Goal: Information Seeking & Learning: Learn about a topic

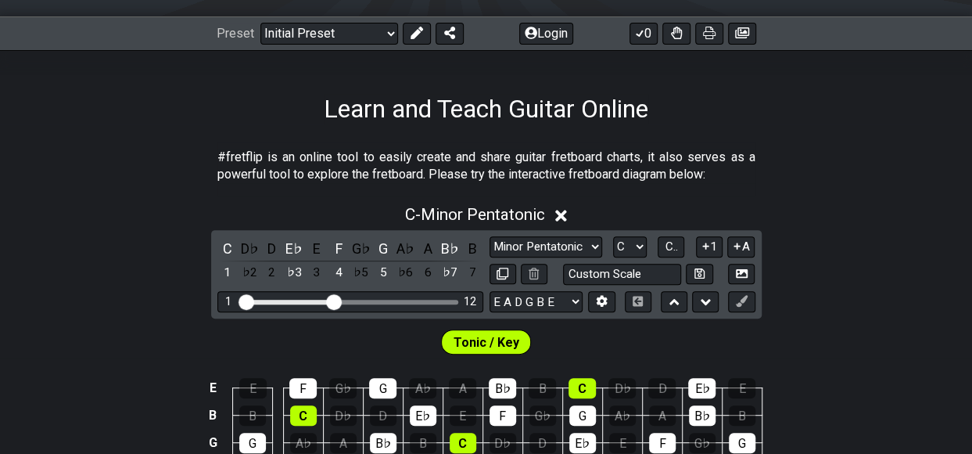
scroll to position [208, 0]
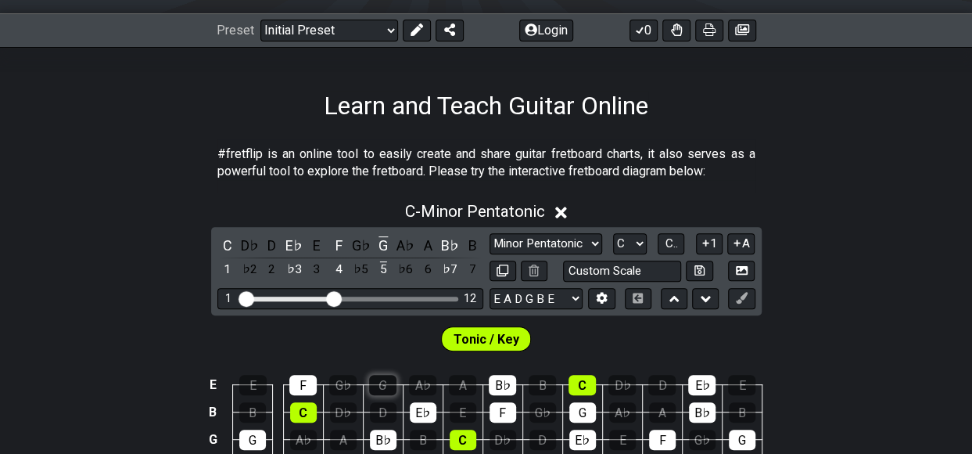
click at [393, 381] on div "G" at bounding box center [382, 385] width 27 height 20
click at [428, 382] on div "A♭" at bounding box center [422, 385] width 27 height 20
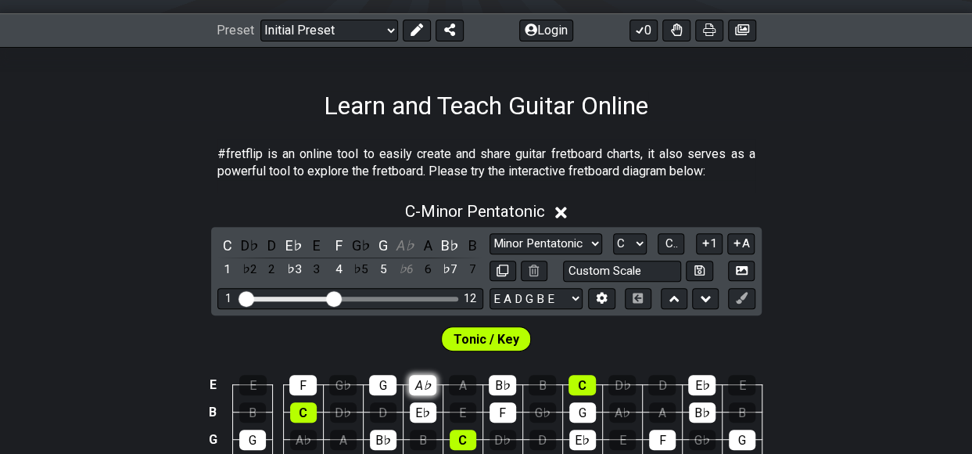
click at [428, 382] on div "A♭" at bounding box center [422, 385] width 27 height 20
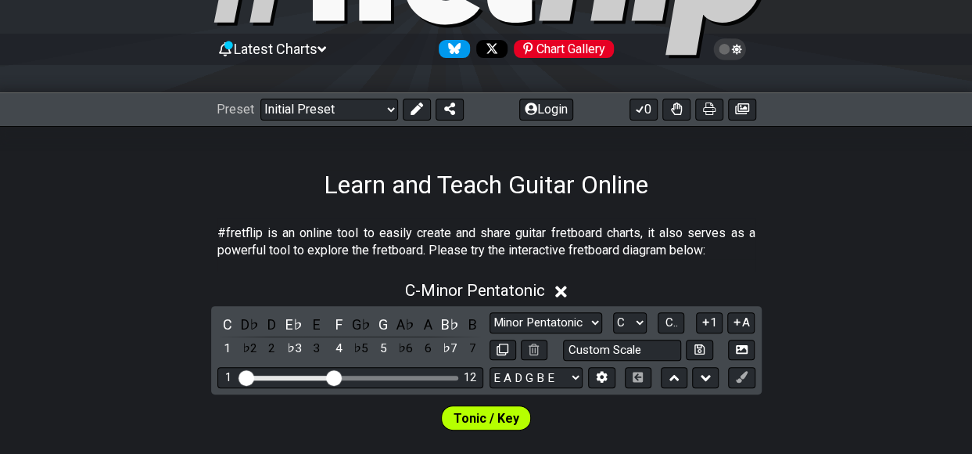
scroll to position [104, 0]
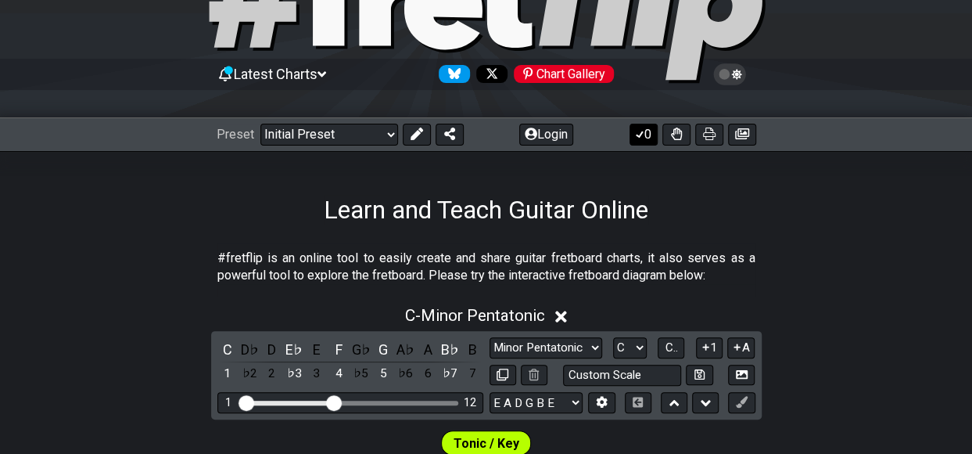
click at [637, 136] on icon at bounding box center [640, 133] width 16 height 13
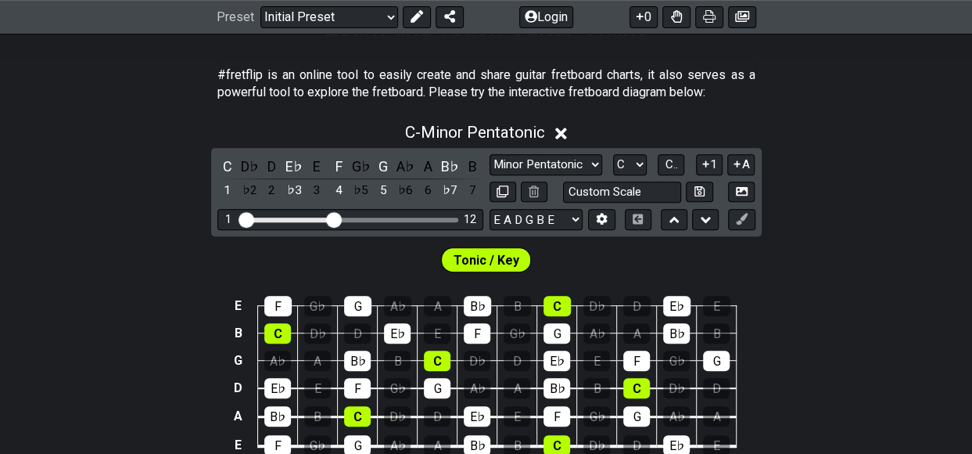
scroll to position [313, 0]
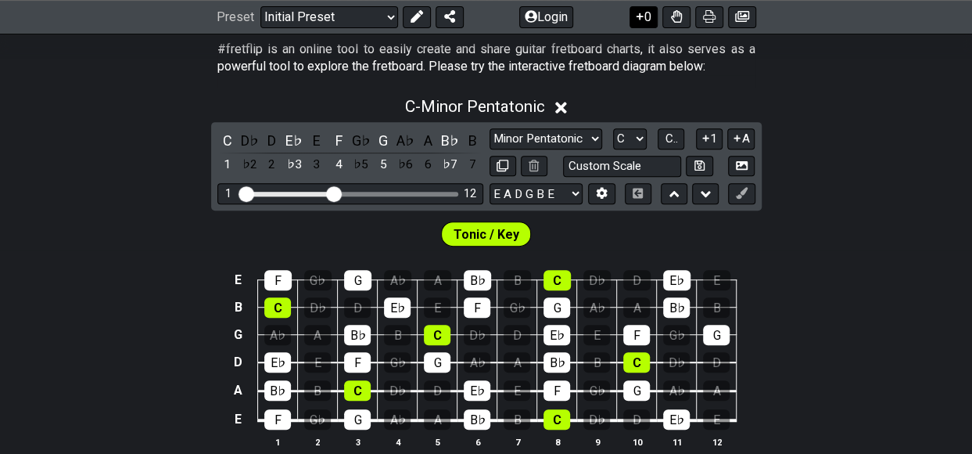
click at [640, 13] on icon at bounding box center [640, 16] width 7 height 7
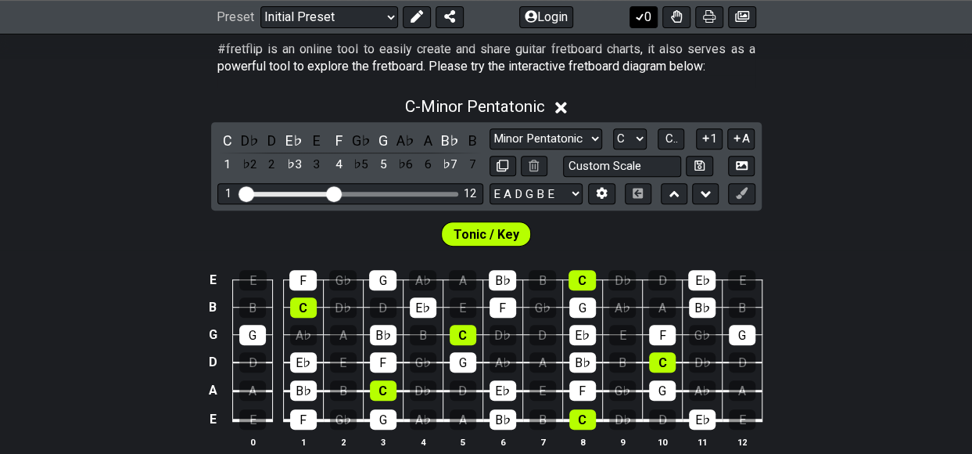
click at [638, 5] on div "Preset Welcome to #fretflip! Initial Preset Custom Preset Minor Pentatonic Majo…" at bounding box center [486, 17] width 972 height 34
click at [644, 15] on button "0" at bounding box center [644, 17] width 28 height 22
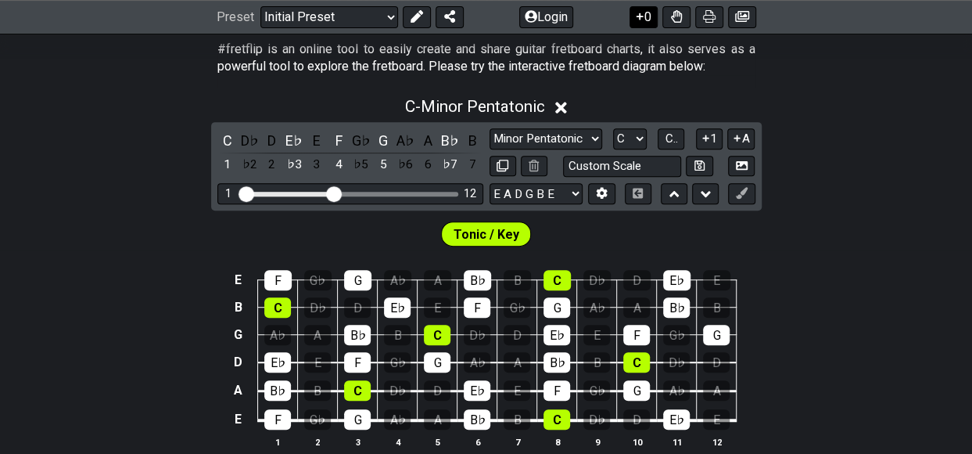
click at [644, 15] on button "0" at bounding box center [644, 17] width 28 height 22
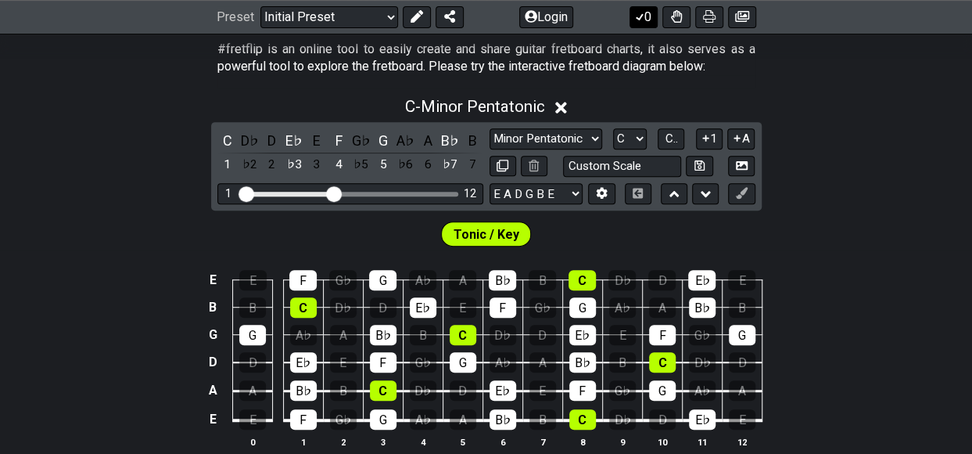
click at [644, 15] on button "0" at bounding box center [644, 17] width 28 height 22
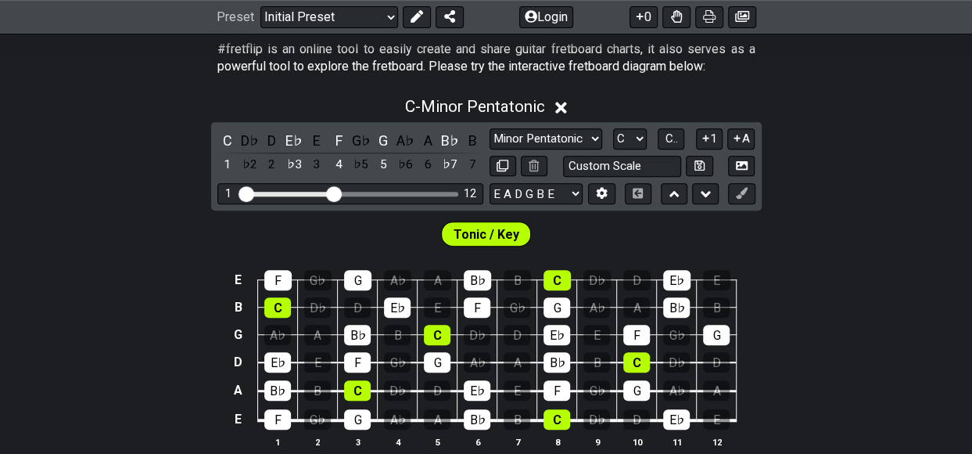
drag, startPoint x: 737, startPoint y: -7, endPoint x: 760, endPoint y: -17, distance: 25.6
drag, startPoint x: 760, startPoint y: -17, endPoint x: 904, endPoint y: 386, distance: 427.7
click at [904, 386] on div "E F G♭ G A♭ A B♭ B C D♭ D E♭ E B C D♭ D E♭ E F G♭ G A♭ A B♭ B G A♭ A B♭ B C D♭ …" at bounding box center [486, 359] width 972 height 220
click at [389, 13] on select "Welcome to #fretflip! Initial Preset Custom Preset Minor Pentatonic Major Penta…" at bounding box center [329, 17] width 138 height 22
click at [260, 6] on select "Welcome to #fretflip! Initial Preset Custom Preset Minor Pentatonic Major Penta…" at bounding box center [329, 17] width 138 height 22
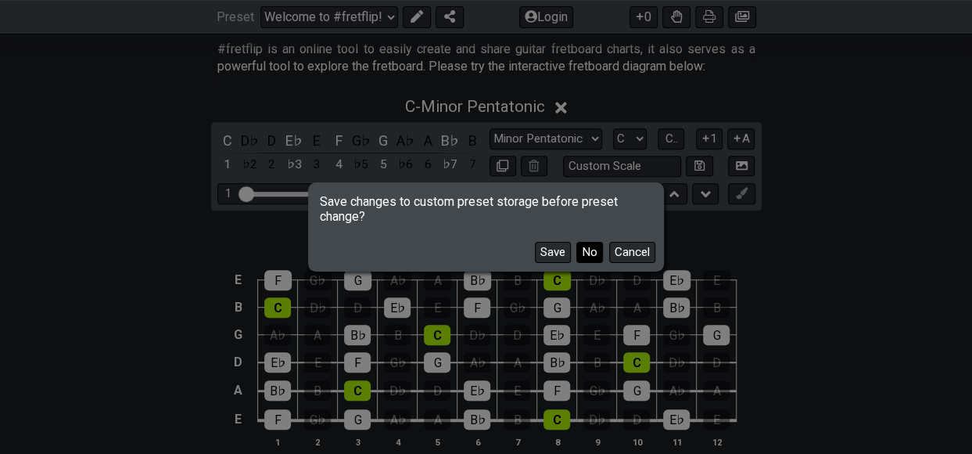
click at [590, 249] on button "No" at bounding box center [589, 252] width 27 height 21
select select "/minor-pentatonic"
select select "C"
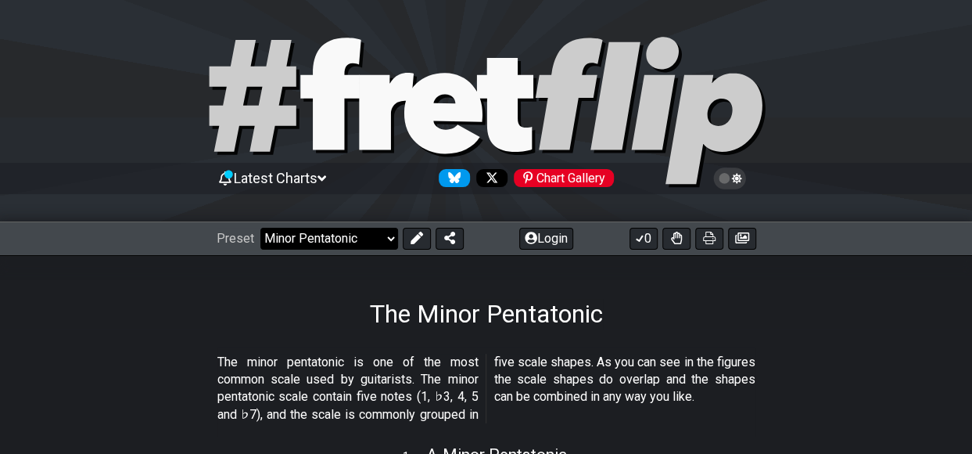
click at [393, 239] on select "Welcome to #fretflip! Initial Preset Custom Preset Minor Pentatonic Major Penta…" at bounding box center [329, 239] width 138 height 22
click at [260, 228] on select "Welcome to #fretflip! Initial Preset Custom Preset Minor Pentatonic Major Penta…" at bounding box center [329, 239] width 138 height 22
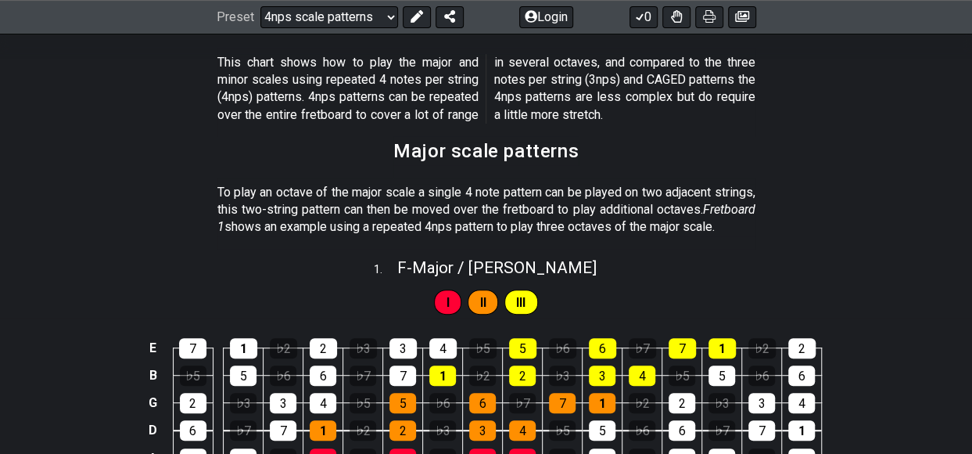
scroll to position [313, 0]
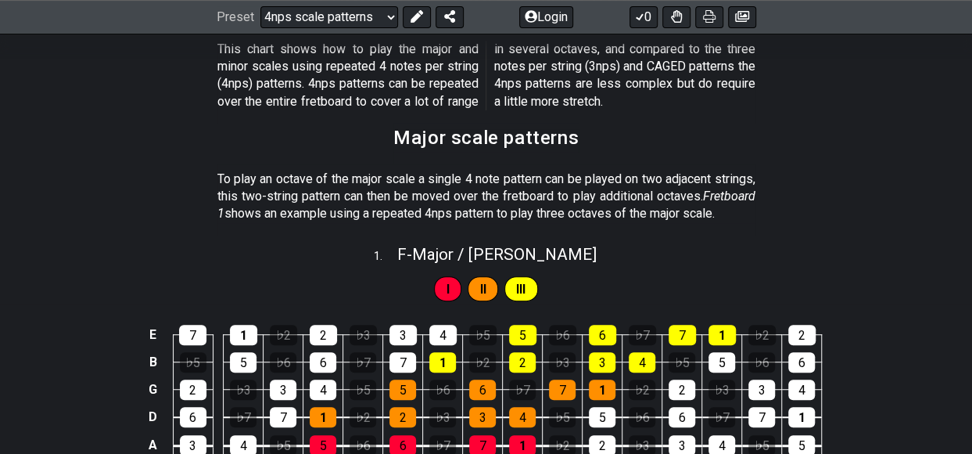
click at [484, 300] on span "II" at bounding box center [483, 289] width 6 height 23
click at [438, 301] on div "I" at bounding box center [447, 288] width 27 height 25
click at [526, 300] on span "III" at bounding box center [520, 289] width 9 height 23
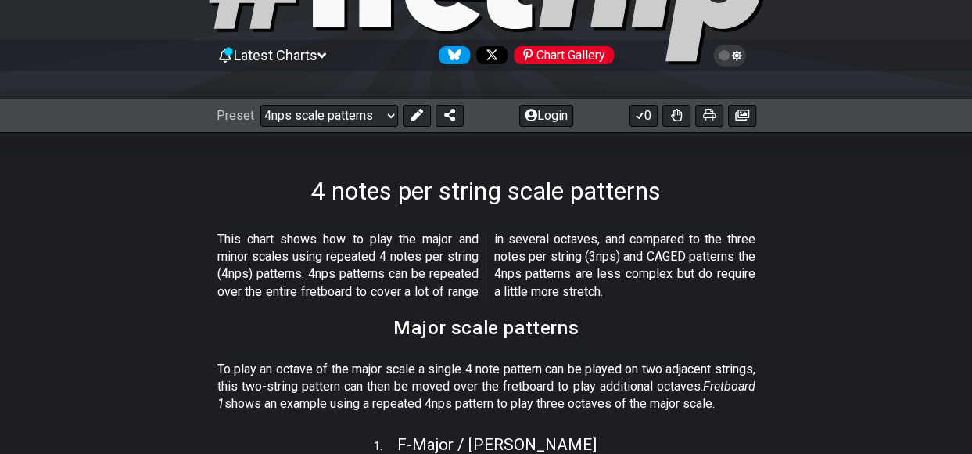
scroll to position [0, 0]
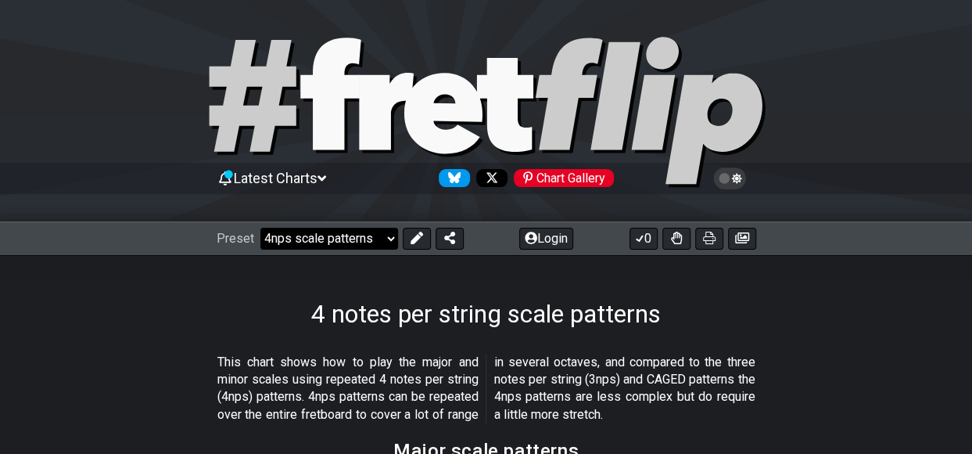
click at [300, 231] on select "Welcome to #fretflip! Initial Preset Custom Preset Minor Pentatonic Major Penta…" at bounding box center [329, 239] width 138 height 22
click at [260, 228] on select "Welcome to #fretflip! Initial Preset Custom Preset Minor Pentatonic Major Penta…" at bounding box center [329, 239] width 138 height 22
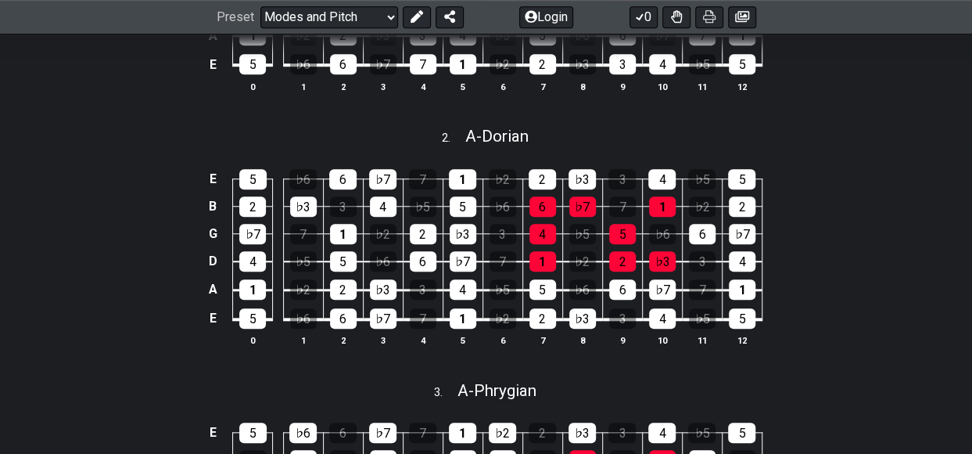
scroll to position [585, 0]
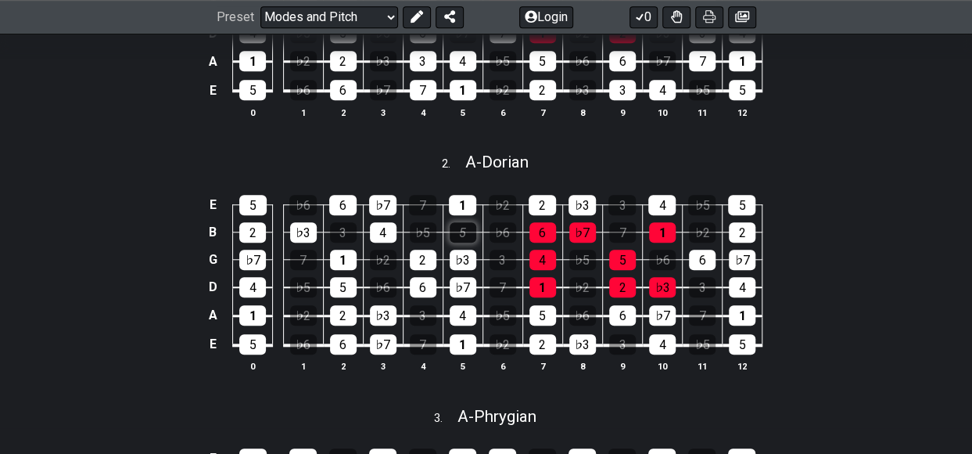
click at [455, 224] on div "5" at bounding box center [463, 232] width 27 height 20
click at [453, 225] on div "5" at bounding box center [463, 232] width 27 height 20
click at [535, 228] on div "6" at bounding box center [542, 232] width 27 height 20
click at [538, 224] on div "6" at bounding box center [542, 232] width 27 height 20
click at [666, 346] on div "4" at bounding box center [662, 344] width 27 height 20
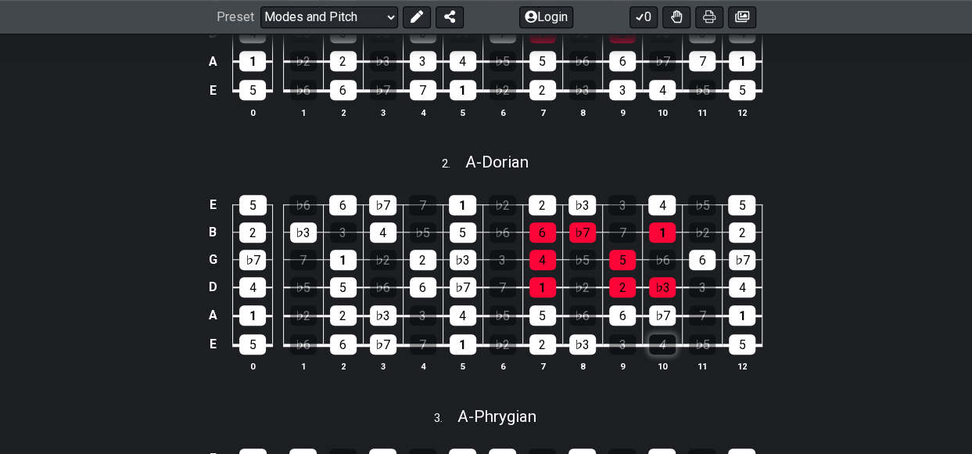
click at [666, 346] on div "4" at bounding box center [662, 344] width 27 height 20
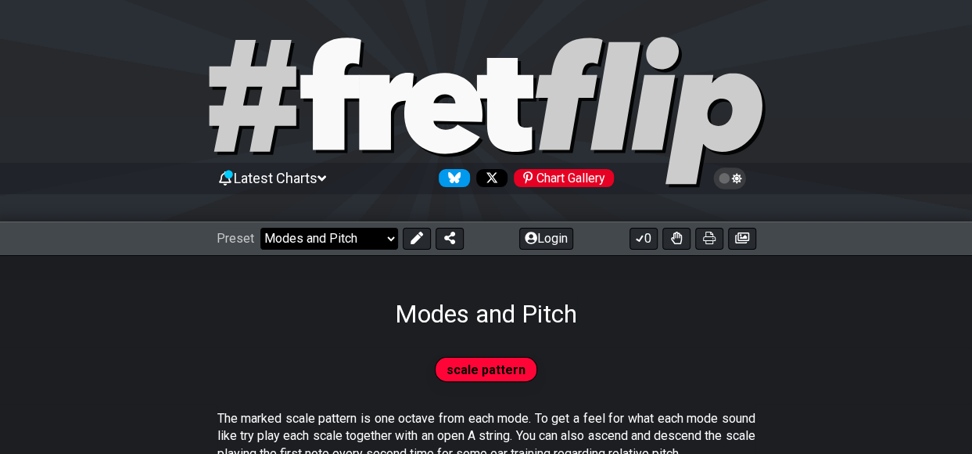
click at [352, 235] on select "Welcome to #fretflip! Initial Preset Custom Preset Minor Pentatonic Major Penta…" at bounding box center [329, 239] width 138 height 22
click at [260, 228] on select "Welcome to #fretflip! Initial Preset Custom Preset Minor Pentatonic Major Penta…" at bounding box center [329, 239] width 138 height 22
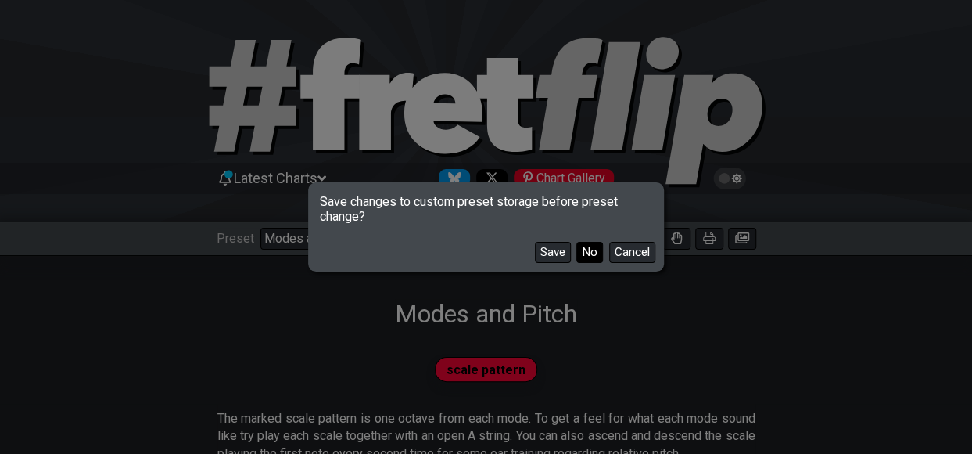
click at [576, 243] on button "No" at bounding box center [589, 252] width 27 height 21
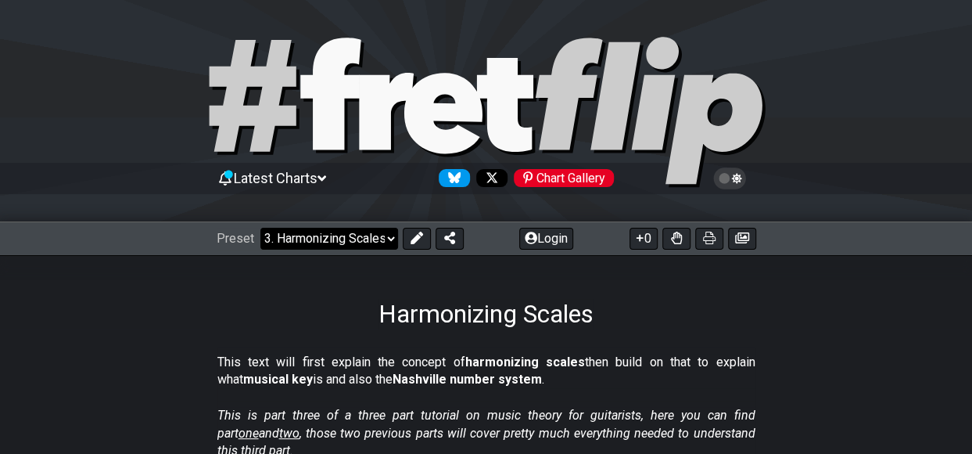
click at [388, 234] on select "Welcome to #fretflip! Initial Preset Custom Preset Minor Pentatonic Major Penta…" at bounding box center [329, 239] width 138 height 22
click at [260, 228] on select "Welcome to #fretflip! Initial Preset Custom Preset Minor Pentatonic Major Penta…" at bounding box center [329, 239] width 138 height 22
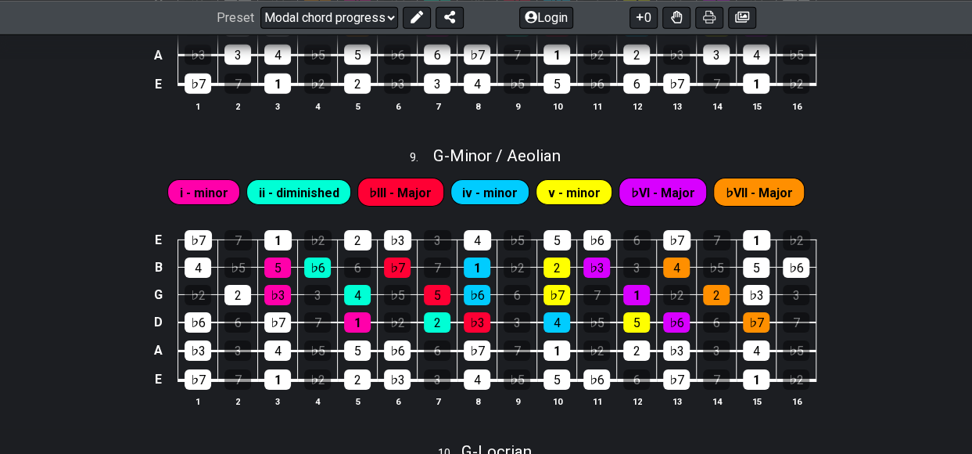
scroll to position [2370, 0]
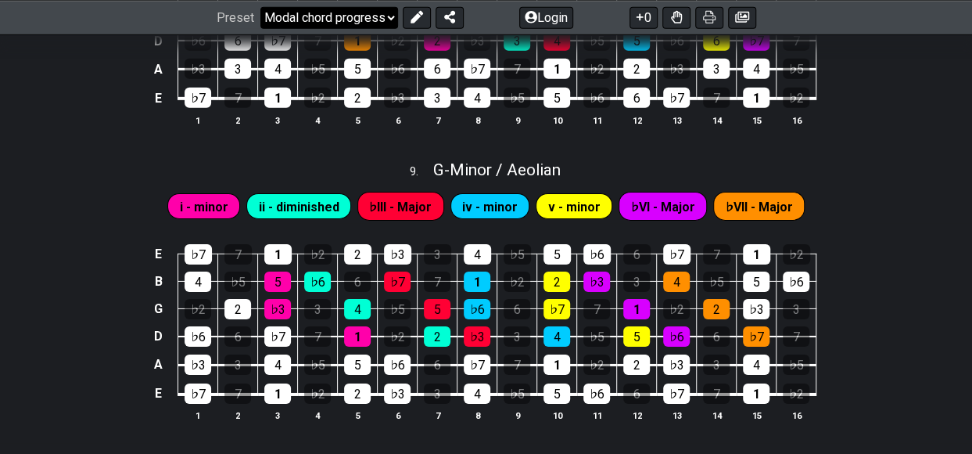
click at [372, 18] on select "Welcome to #fretflip! Initial Preset Custom Preset Minor Pentatonic Major Penta…" at bounding box center [329, 17] width 138 height 22
click at [260, 28] on select "Welcome to #fretflip! Initial Preset Custom Preset Minor Pentatonic Major Penta…" at bounding box center [329, 17] width 138 height 22
select select "/welcome"
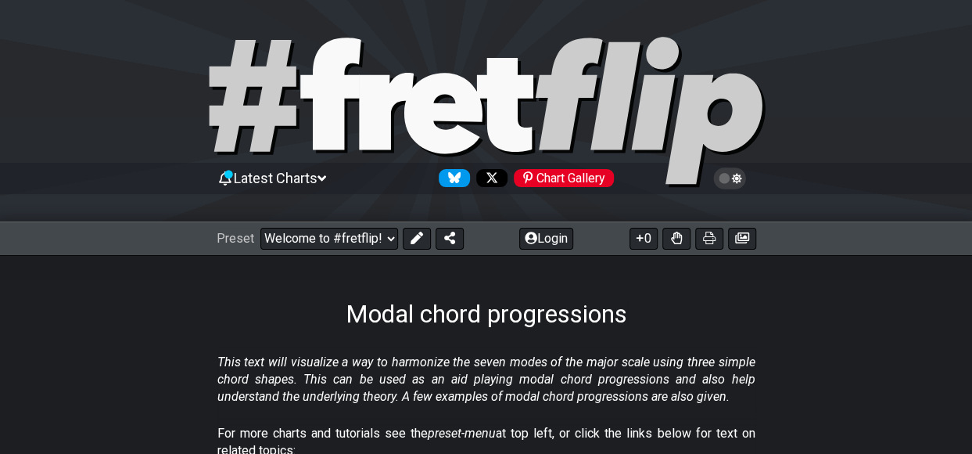
select select "C"
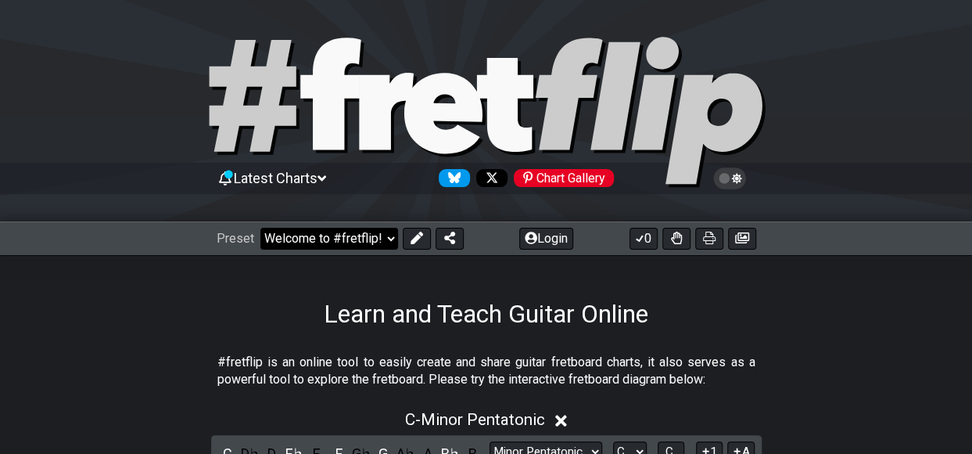
click at [390, 234] on select "Welcome to #fretflip! Initial Preset Custom Preset Minor Pentatonic Major Penta…" at bounding box center [329, 239] width 138 height 22
click at [260, 228] on select "Welcome to #fretflip! Initial Preset Custom Preset Minor Pentatonic Major Penta…" at bounding box center [329, 239] width 138 height 22
select select "/find-all-notes"
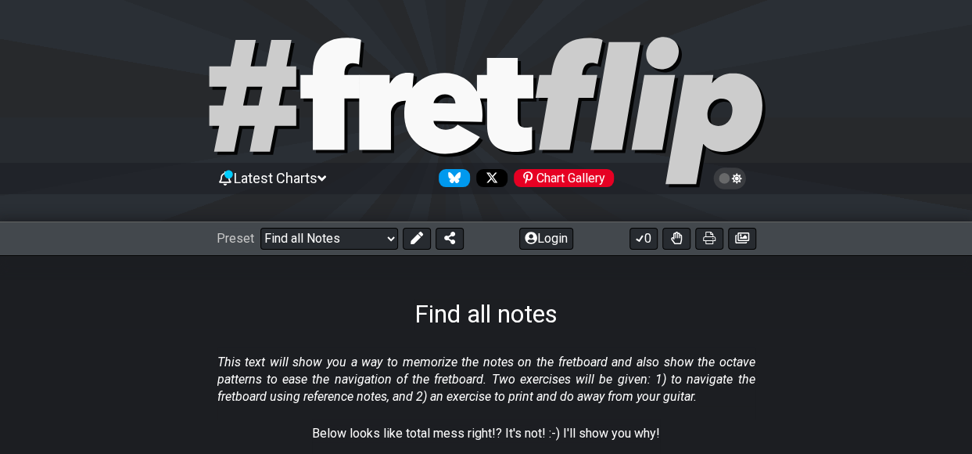
click at [325, 177] on icon at bounding box center [322, 178] width 9 height 14
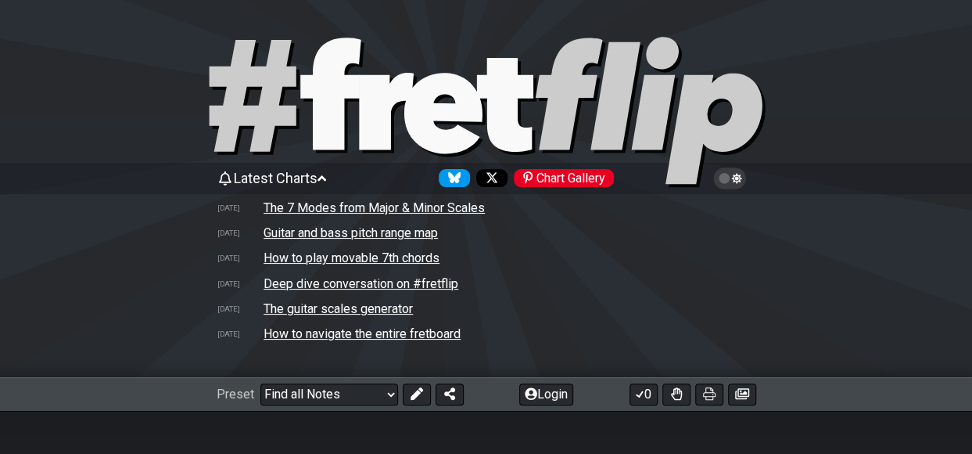
click at [738, 174] on icon at bounding box center [729, 178] width 33 height 22
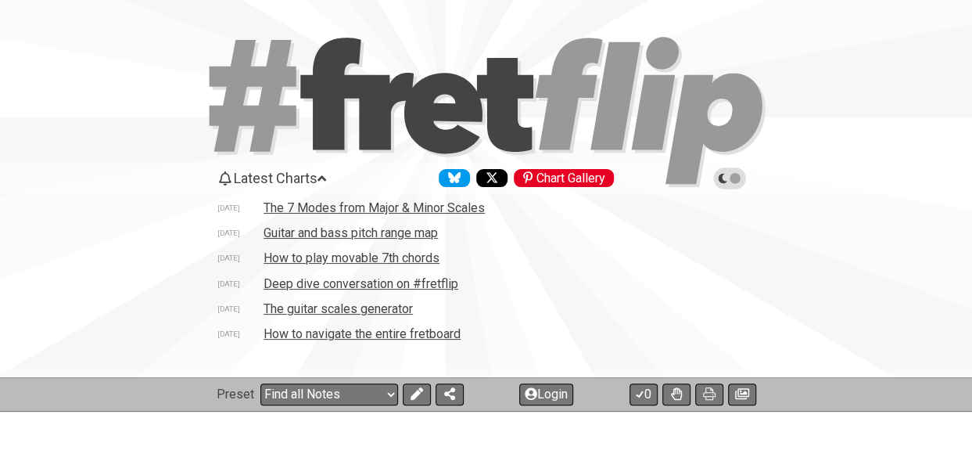
click at [734, 179] on icon at bounding box center [730, 178] width 14 height 14
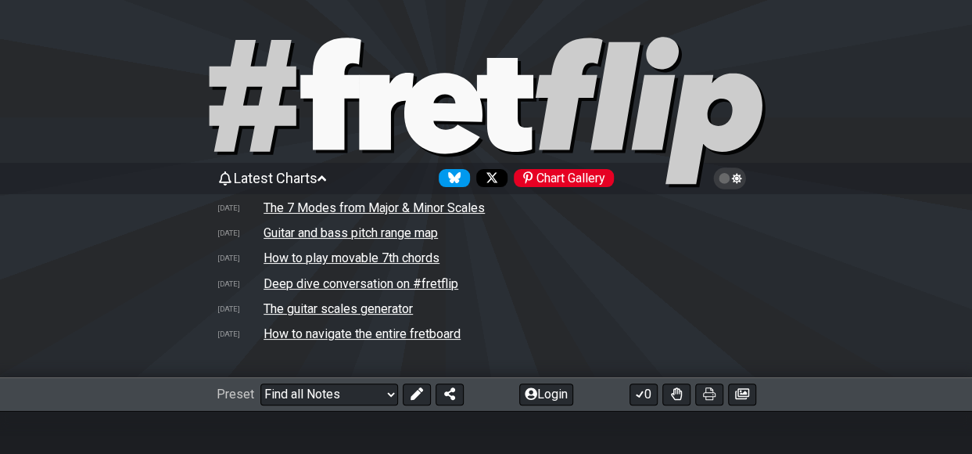
click at [588, 177] on div "Chart Gallery" at bounding box center [564, 178] width 100 height 18
click at [550, 176] on div "Chart Gallery" at bounding box center [564, 178] width 100 height 18
click at [585, 173] on div "Chart Gallery" at bounding box center [564, 178] width 100 height 18
